Goal: Information Seeking & Learning: Learn about a topic

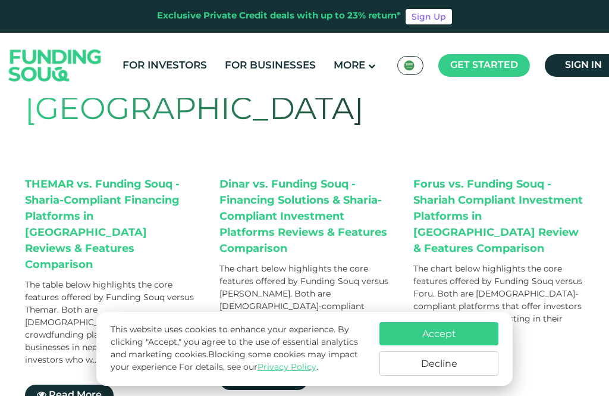
click at [405, 375] on button "Decline" at bounding box center [439, 363] width 119 height 24
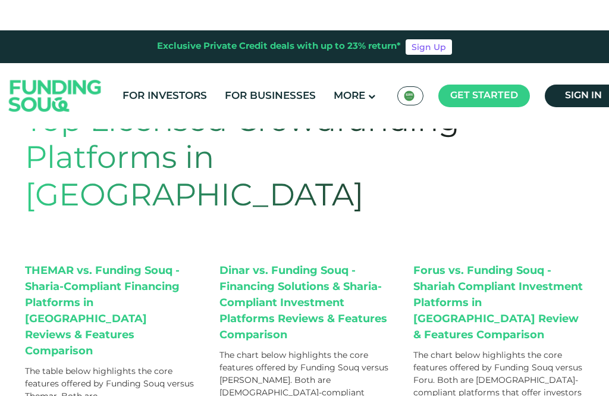
scroll to position [29, 0]
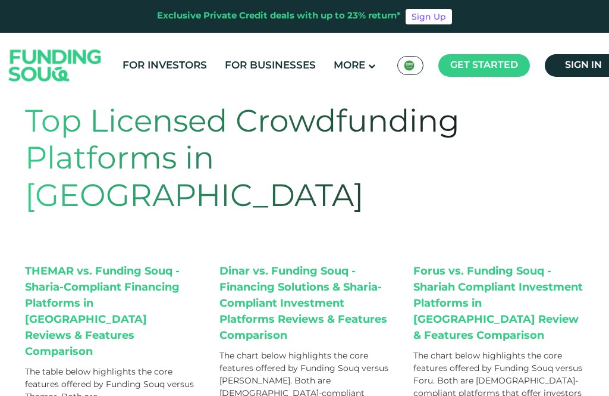
click at [121, 286] on div "THEMAR vs. Funding Souq - Sharia-Compliant Financing Platforms in Saudi Arabia …" at bounding box center [110, 312] width 171 height 96
click at [117, 295] on div "THEMAR vs. Funding Souq - Sharia-Compliant Financing Platforms in Saudi Arabia …" at bounding box center [110, 312] width 171 height 96
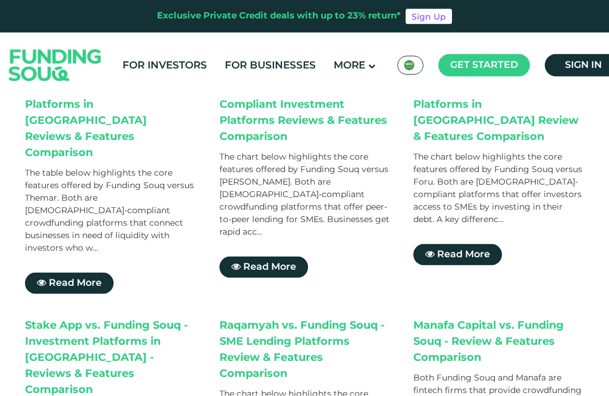
scroll to position [236, 0]
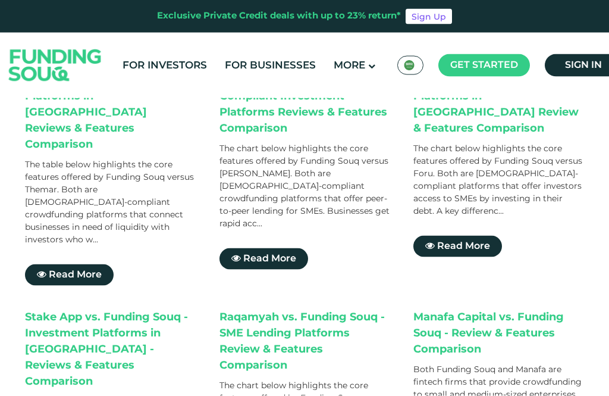
click at [90, 270] on span "Read More" at bounding box center [75, 274] width 53 height 9
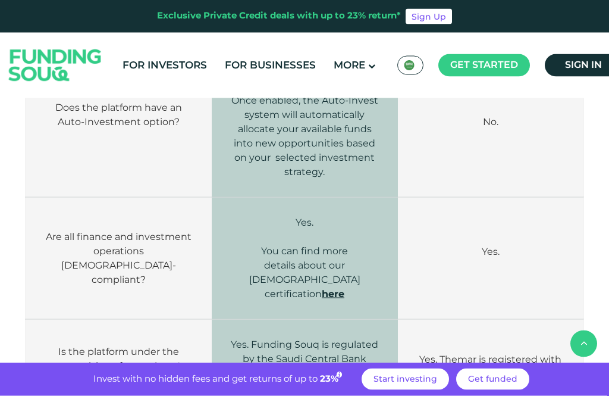
scroll to position [1603, 0]
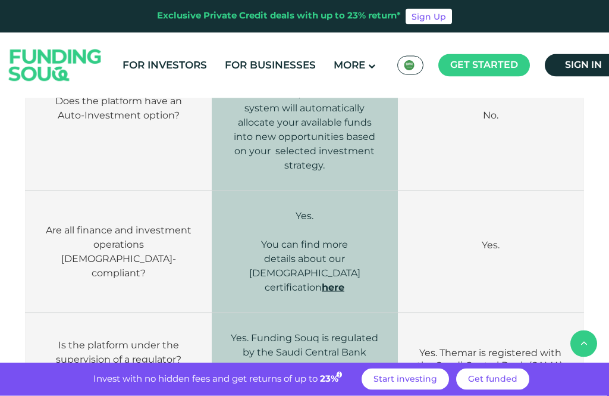
click at [331, 281] on link "here" at bounding box center [333, 286] width 23 height 11
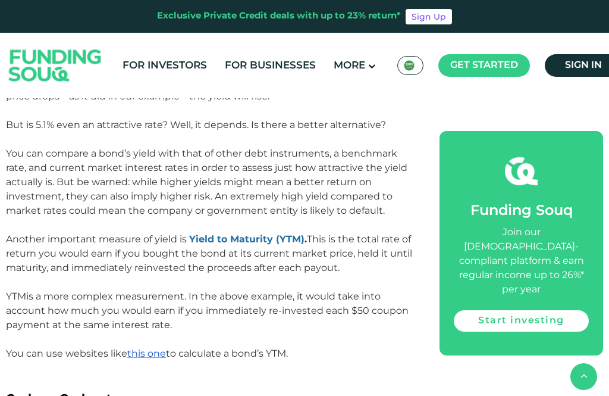
scroll to position [1299, 0]
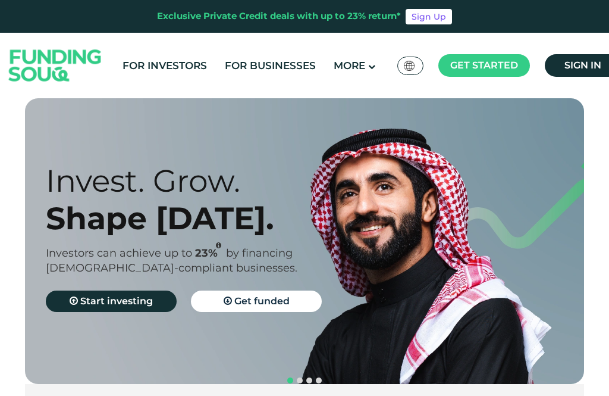
click at [421, 62] on div "Global عربي" at bounding box center [410, 66] width 26 height 18
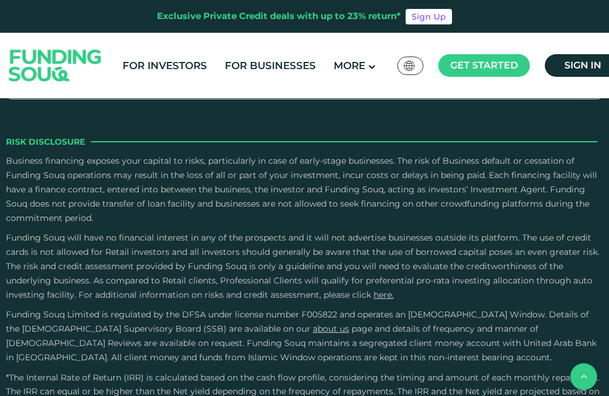
click at [407, 65] on img at bounding box center [409, 66] width 11 height 10
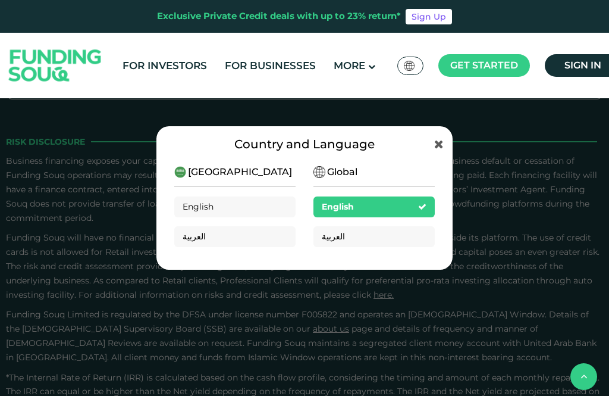
click at [341, 240] on span "العربية" at bounding box center [333, 236] width 23 height 11
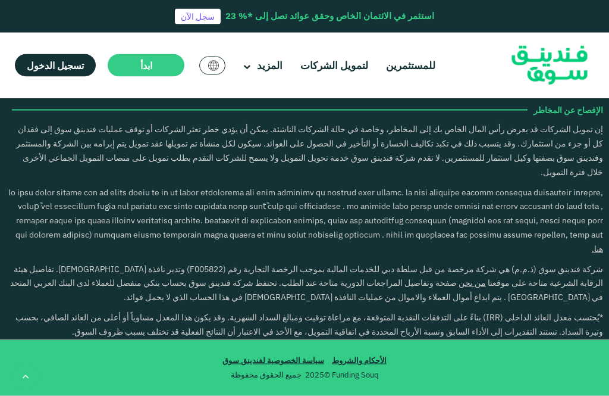
scroll to position [1692, 0]
type tc-range-slider "4"
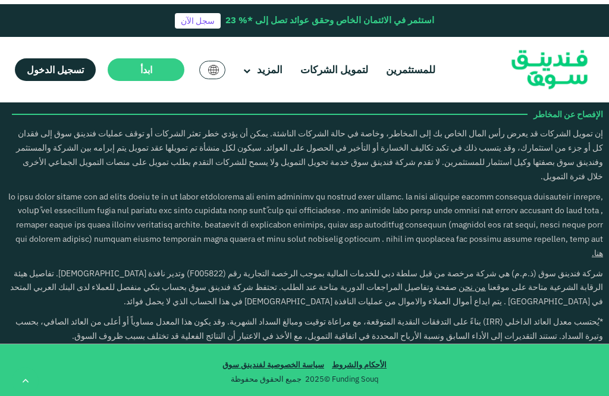
scroll to position [3498, 0]
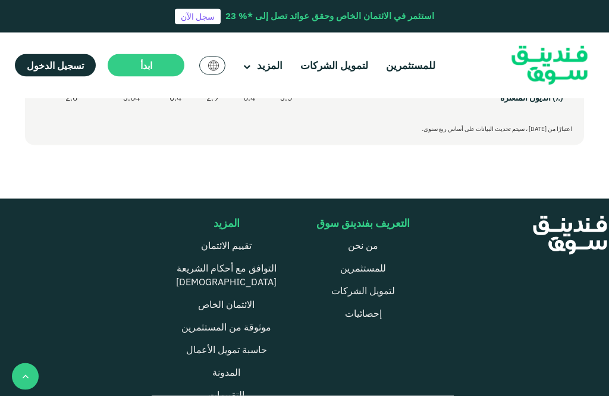
scroll to position [716, 0]
